Goal: Task Accomplishment & Management: Manage account settings

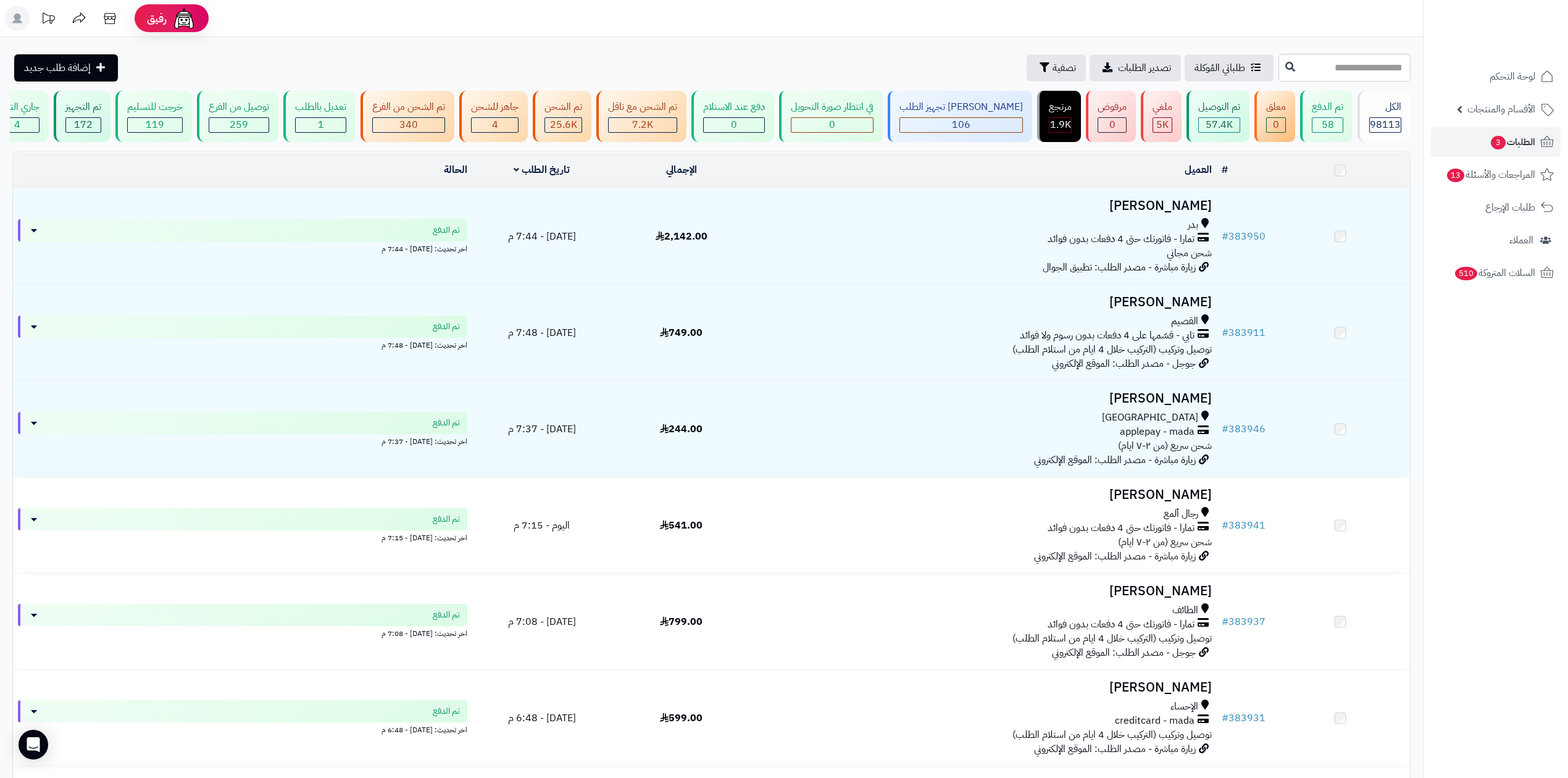
click at [1313, 74] on input "text" at bounding box center [1344, 67] width 132 height 28
type input "******"
click at [1285, 70] on icon at bounding box center [1290, 66] width 10 height 10
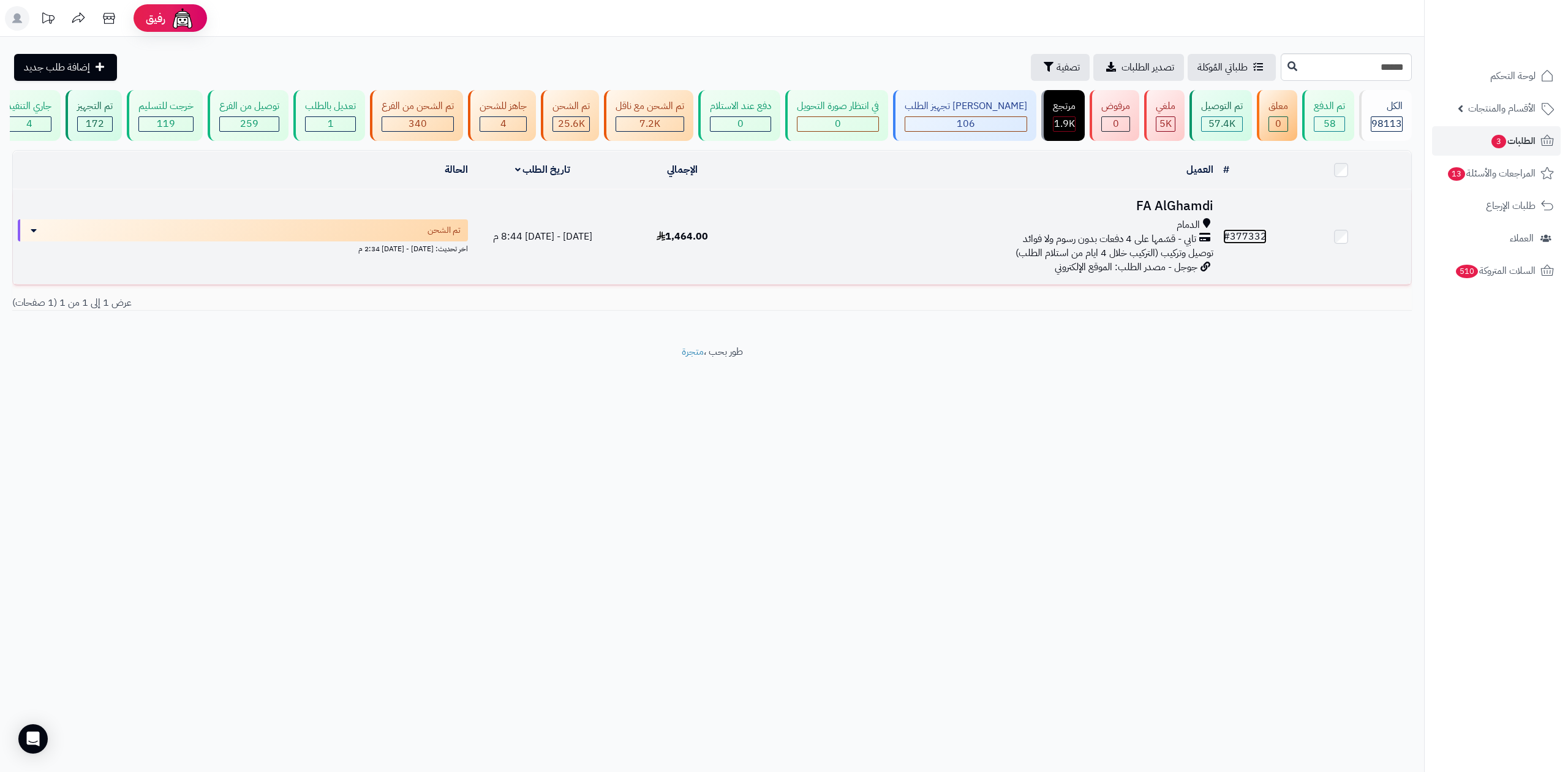
click at [1248, 236] on link "# 377332" at bounding box center [1245, 236] width 44 height 15
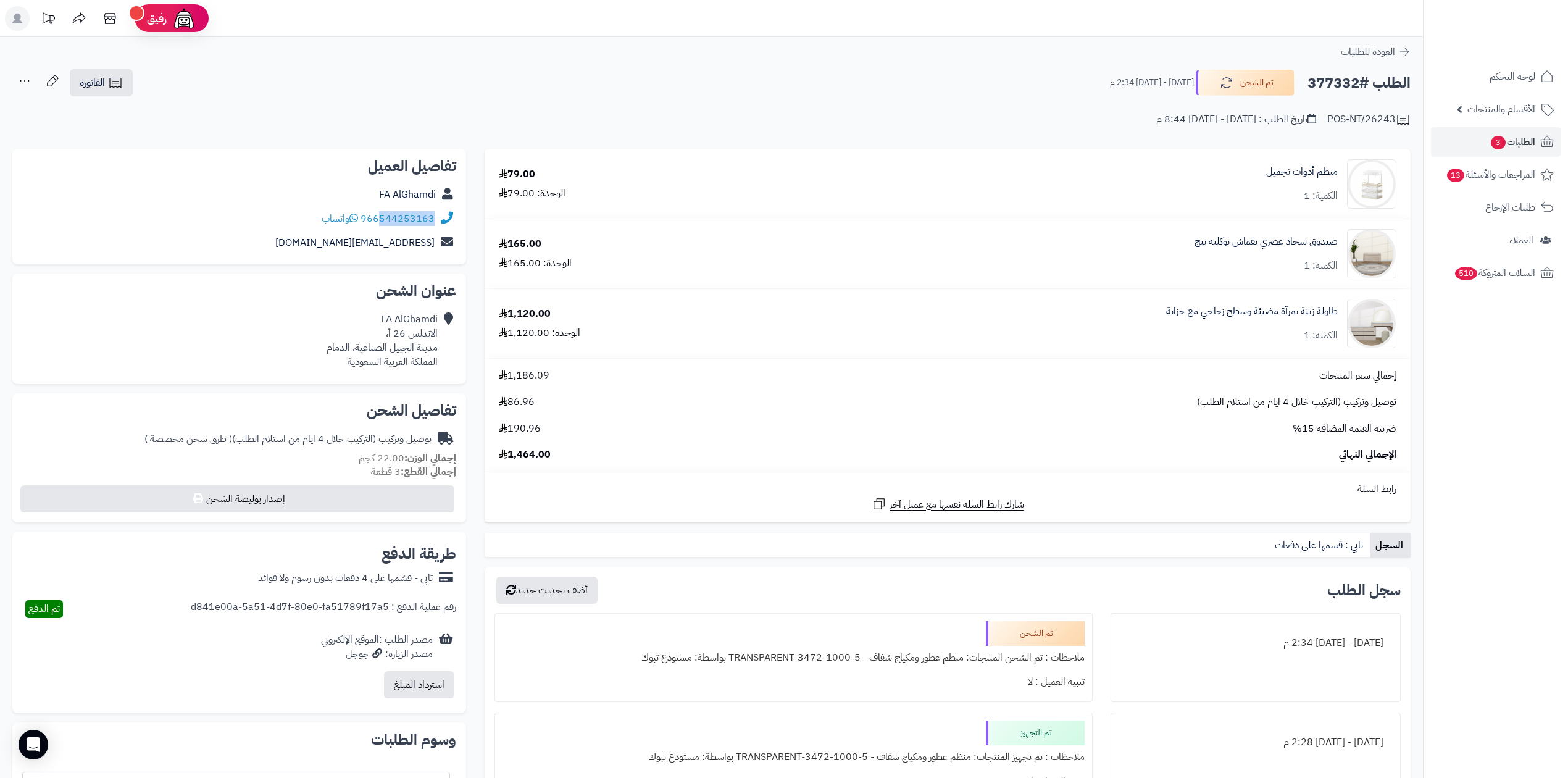
drag, startPoint x: 383, startPoint y: 229, endPoint x: 434, endPoint y: 227, distance: 51.0
click at [434, 227] on div "966544253163 واتساب" at bounding box center [239, 218] width 434 height 24
copy link "544253163"
click at [1342, 81] on h2 "الطلب #377332" at bounding box center [1359, 83] width 103 height 25
click at [1339, 82] on h2 "الطلب #377332" at bounding box center [1359, 83] width 103 height 25
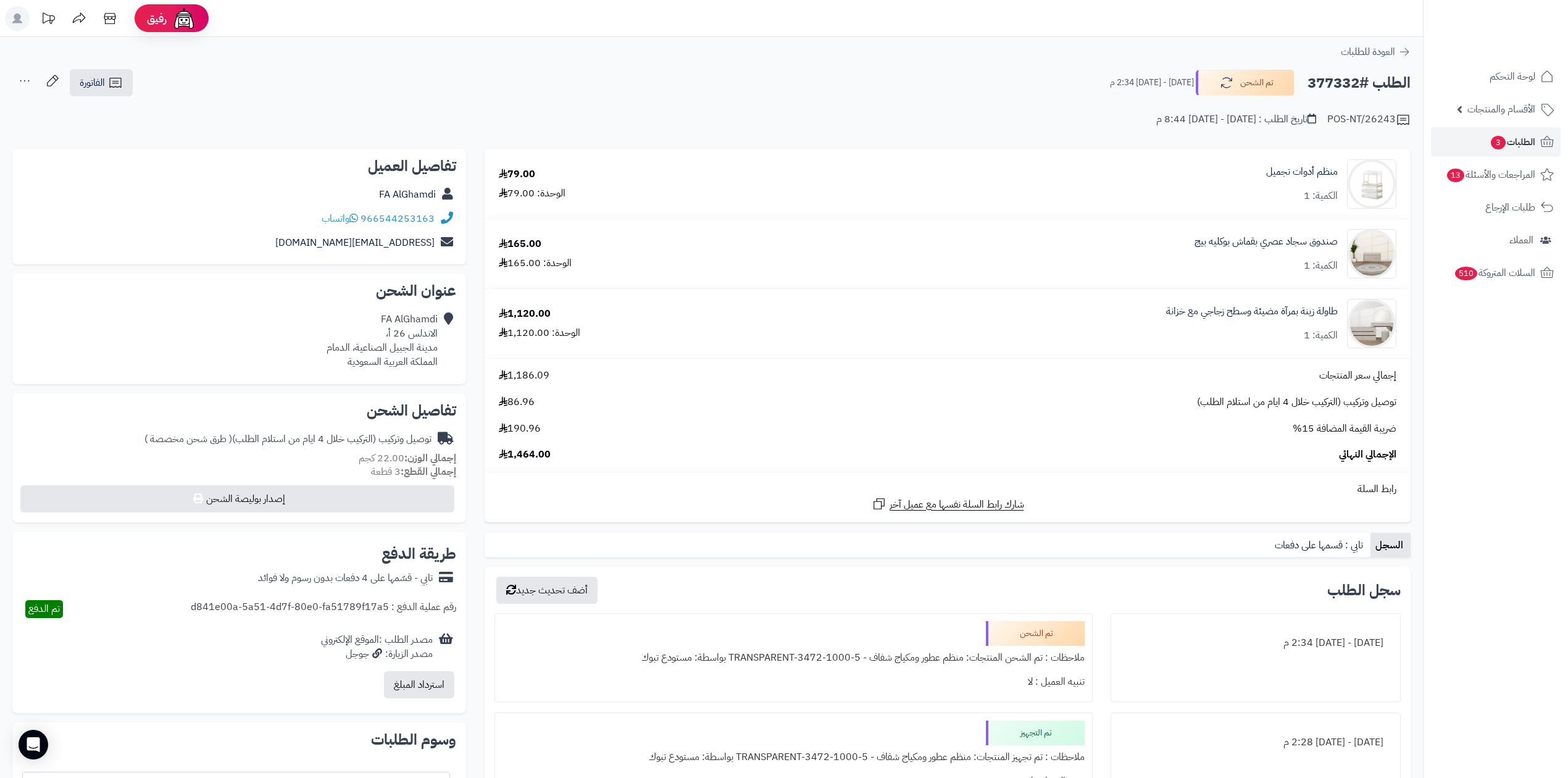
copy h2 "377332"
click at [1517, 144] on span "الطلبات 3" at bounding box center [1512, 142] width 45 height 17
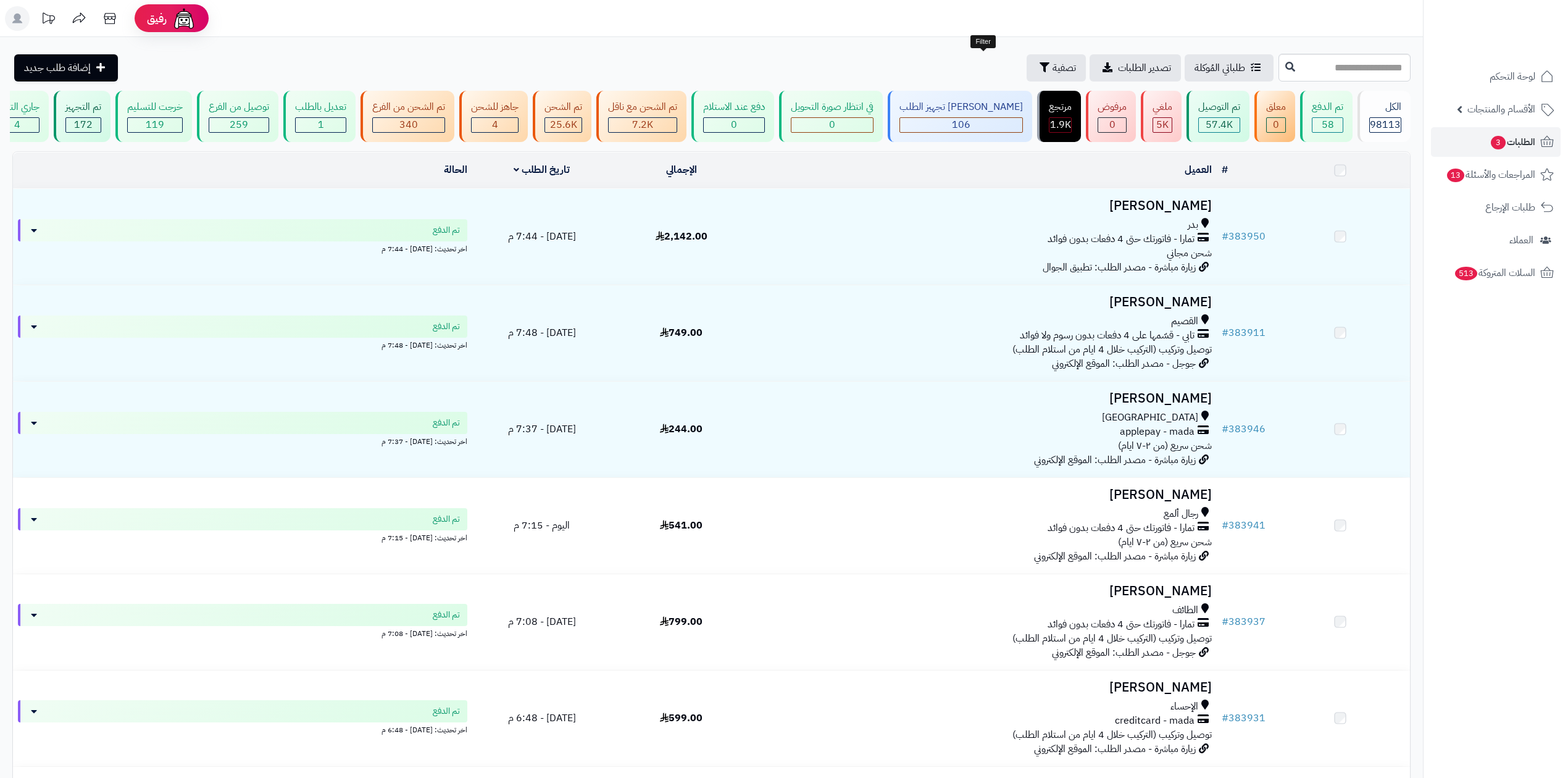
click at [1052, 64] on span "تصفية" at bounding box center [1064, 68] width 23 height 15
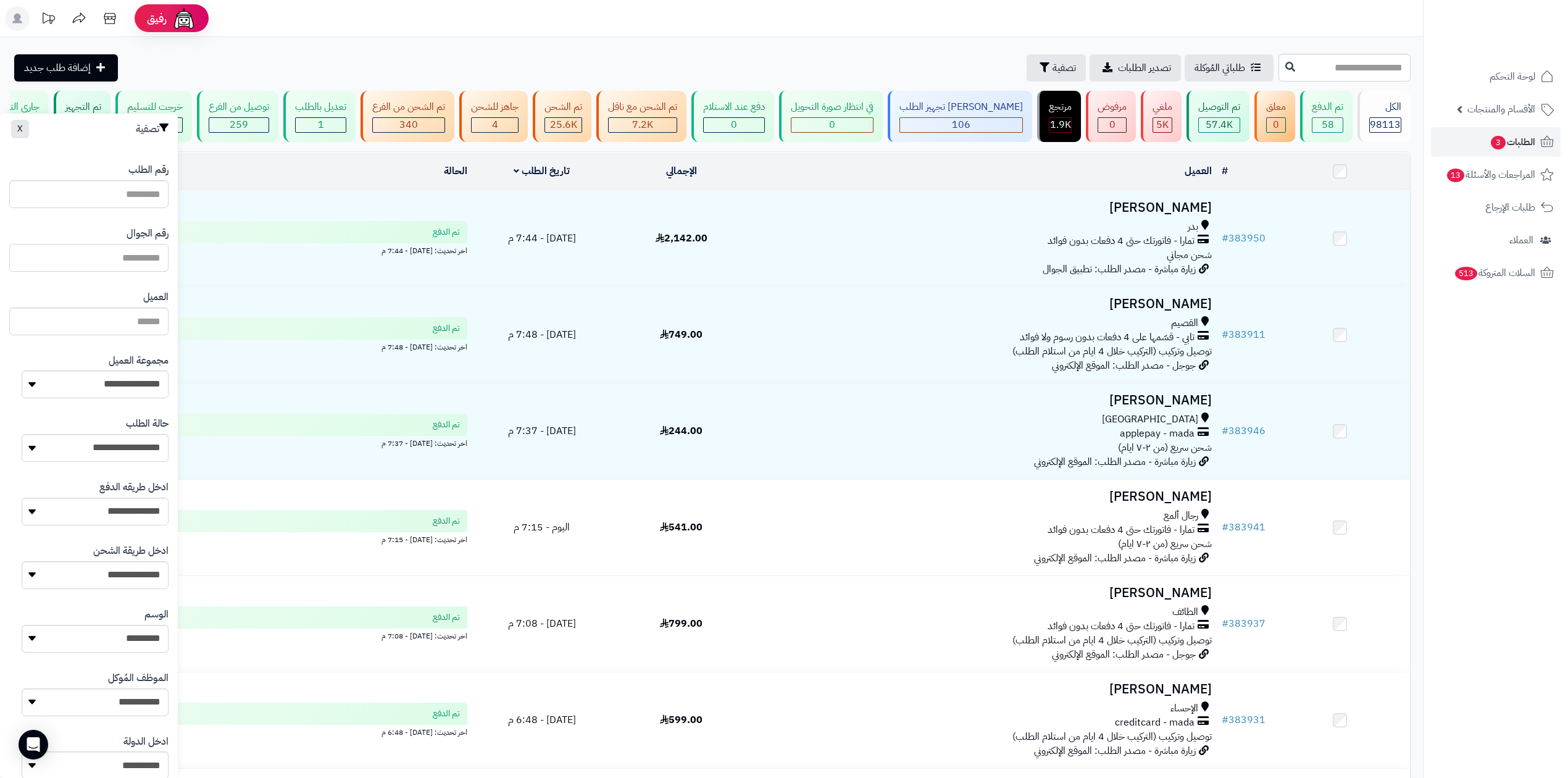
click at [100, 255] on input "text" at bounding box center [88, 257] width 159 height 28
paste input "*********"
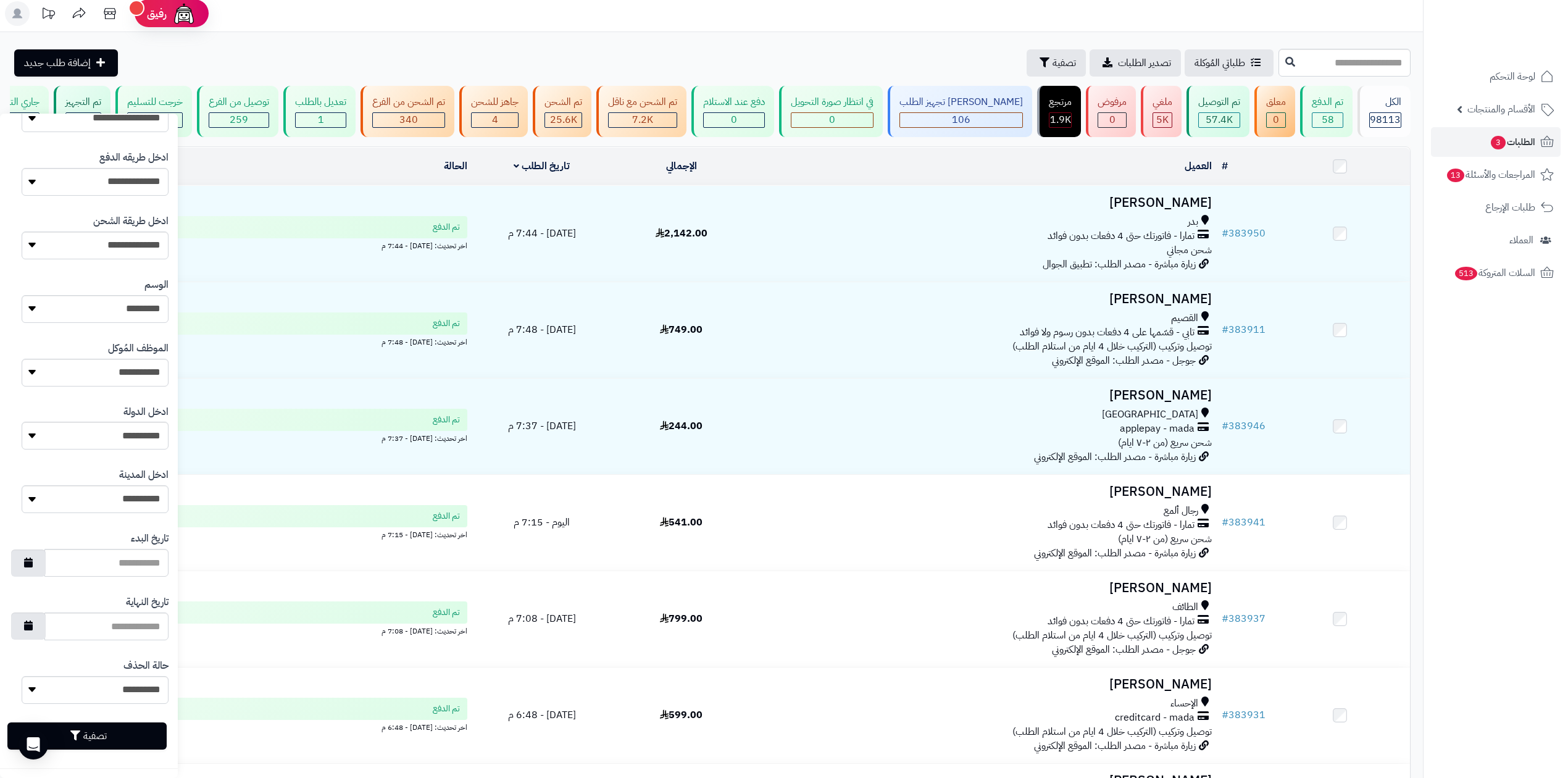
scroll to position [411, 0]
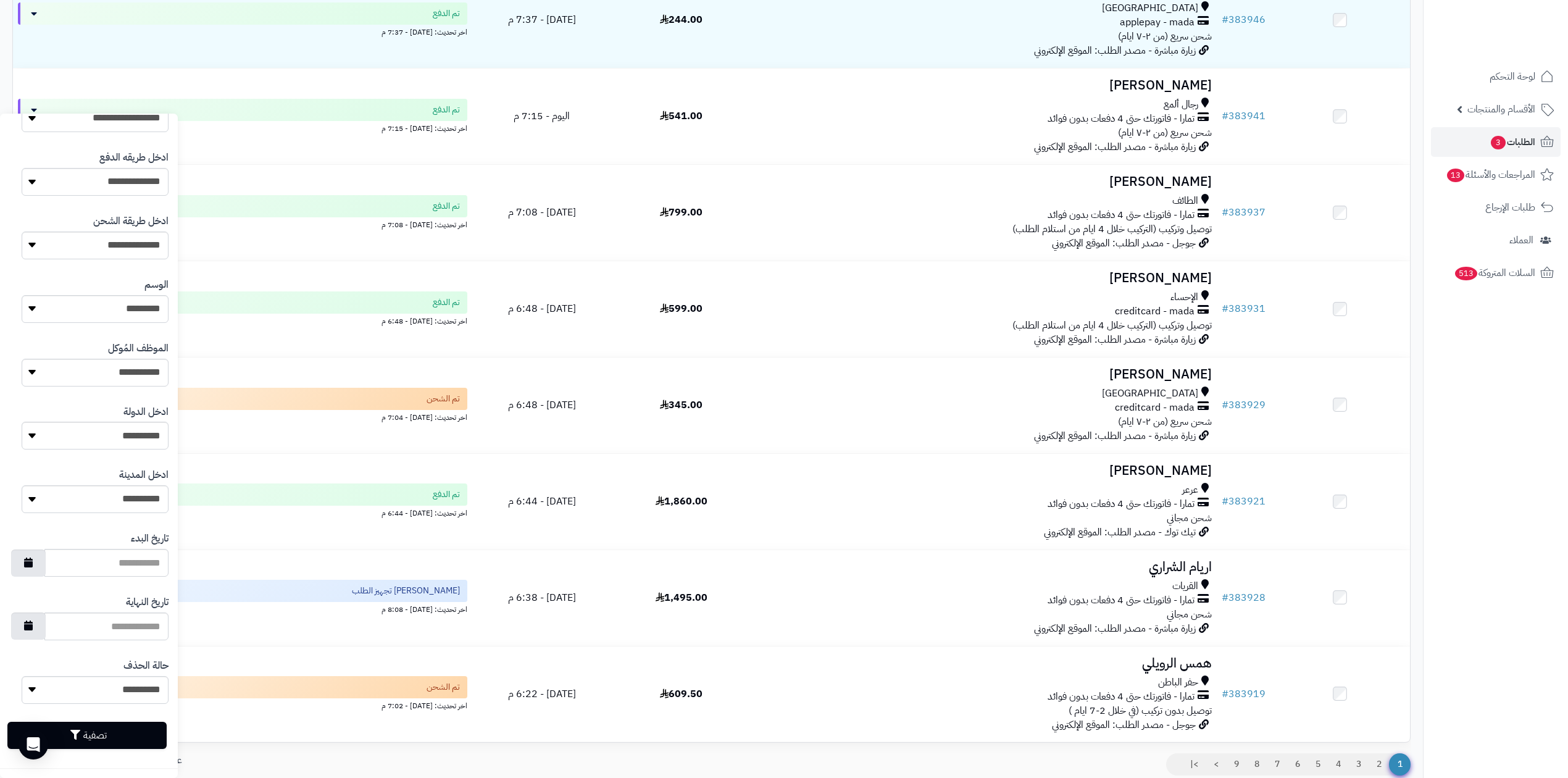
type input "*********"
click at [137, 739] on button "تصفية" at bounding box center [87, 735] width 159 height 27
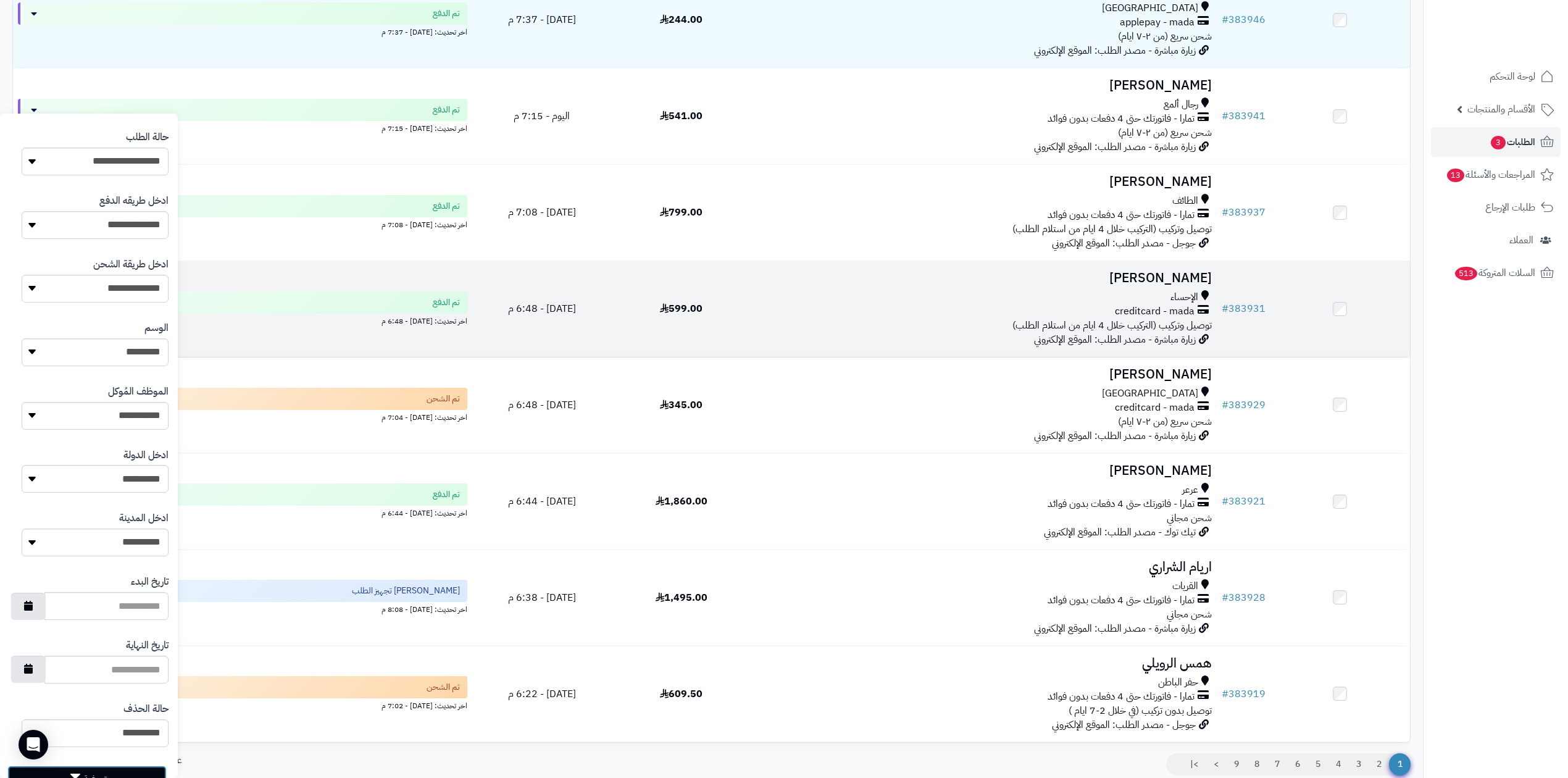
scroll to position [248, 0]
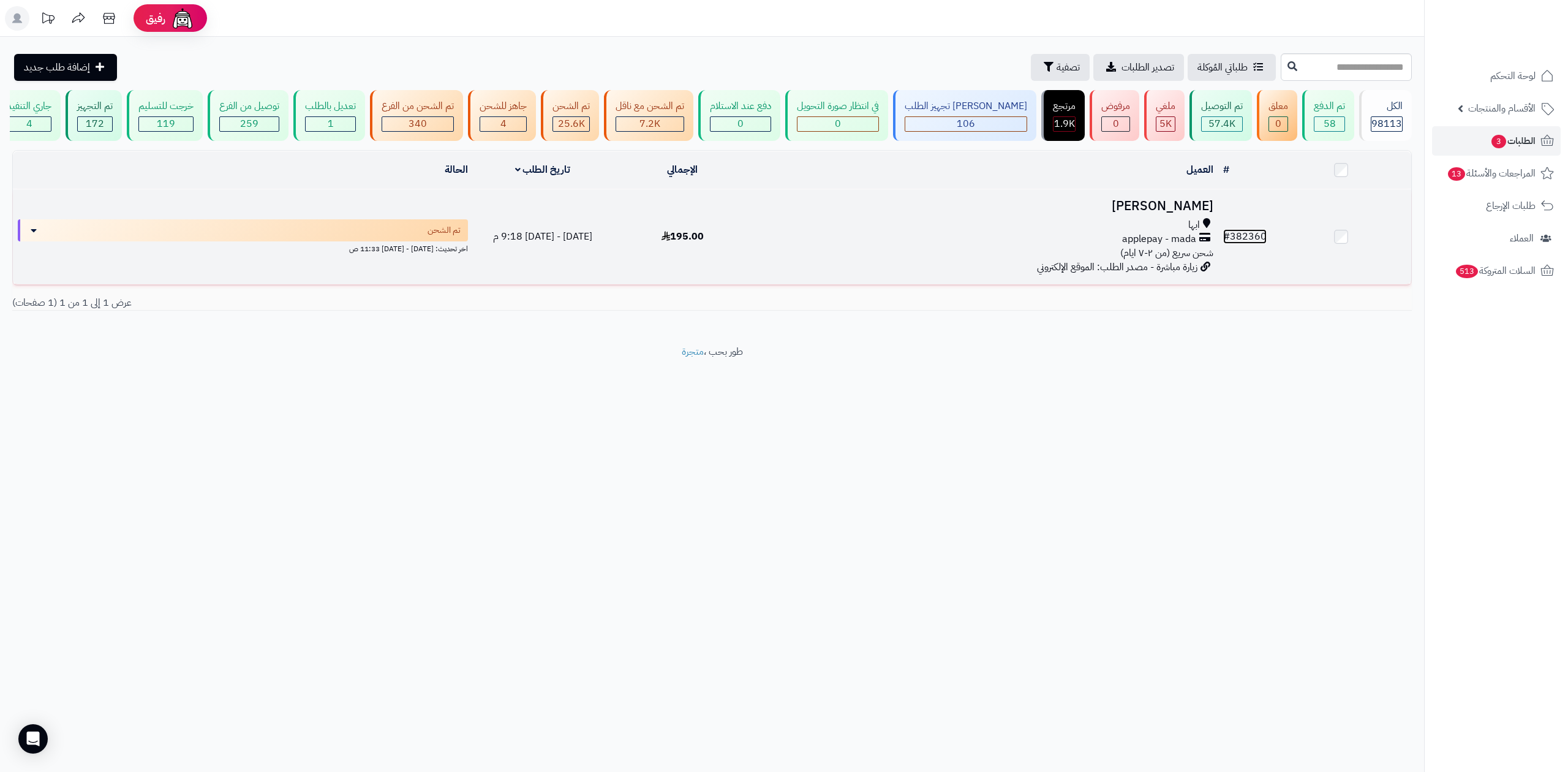
click at [1257, 231] on link "# 382360" at bounding box center [1245, 236] width 44 height 15
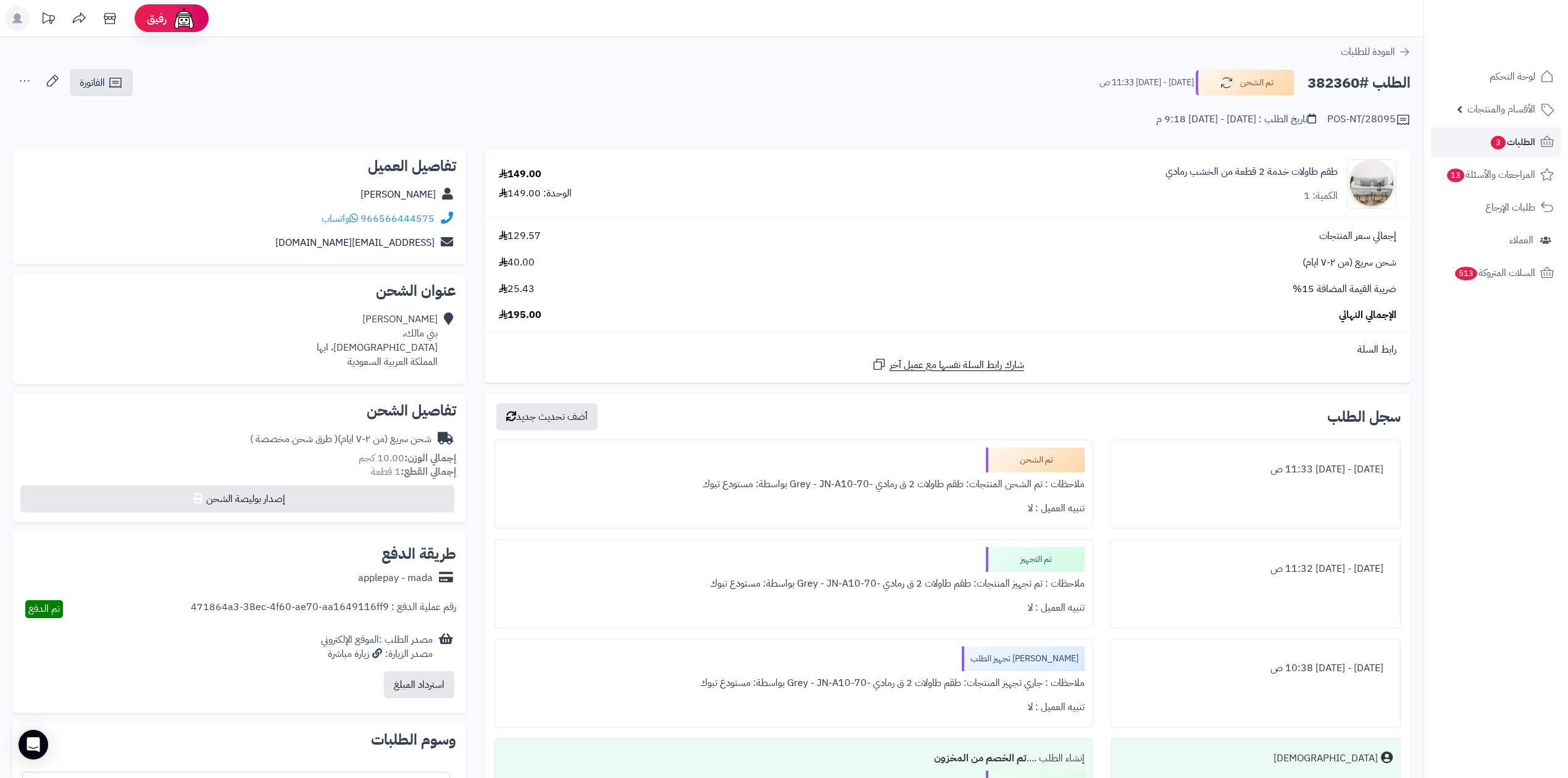
click at [1339, 74] on h2 "الطلب #382360" at bounding box center [1359, 83] width 103 height 25
drag, startPoint x: 1339, startPoint y: 74, endPoint x: 1052, endPoint y: 105, distance: 288.7
click at [1052, 105] on div "POS-NT/28095 تاريخ الطلب : [DATE] - [DATE] 9:18 م" at bounding box center [711, 112] width 1398 height 30
click at [1317, 74] on h2 "الطلب #382360" at bounding box center [1359, 83] width 103 height 25
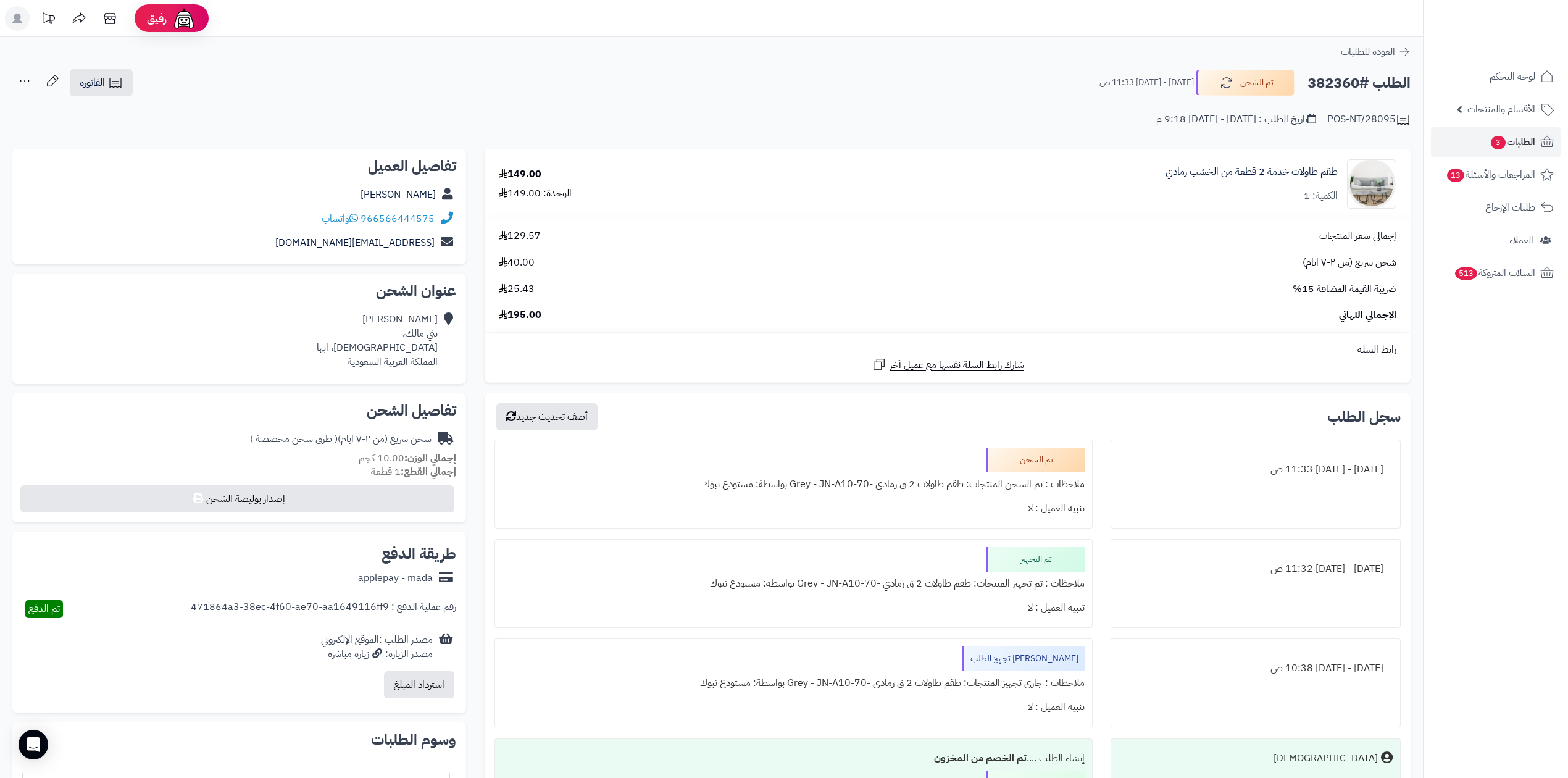
click at [1317, 74] on h2 "الطلب #382360" at bounding box center [1359, 83] width 103 height 25
copy h2 "382360"
